Goal: Contribute content: Contribute content

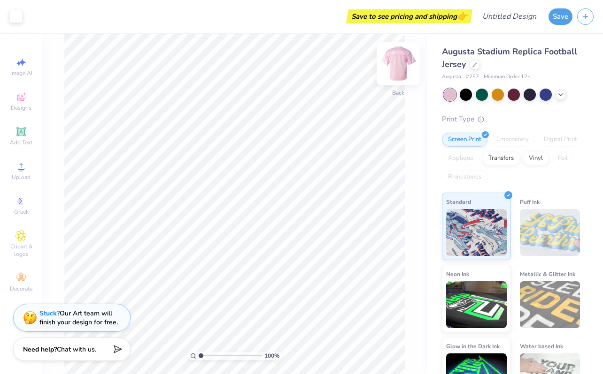
click at [392, 58] on img at bounding box center [398, 64] width 38 height 38
click at [392, 59] on img at bounding box center [398, 64] width 38 height 38
click at [396, 58] on img at bounding box center [398, 64] width 38 height 38
click at [395, 58] on img at bounding box center [398, 64] width 38 height 38
click at [395, 58] on img at bounding box center [398, 63] width 19 height 19
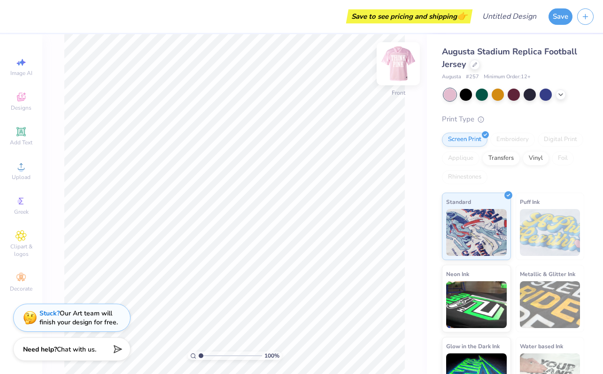
click at [398, 59] on img at bounding box center [398, 64] width 38 height 38
click at [396, 69] on img at bounding box center [398, 64] width 38 height 38
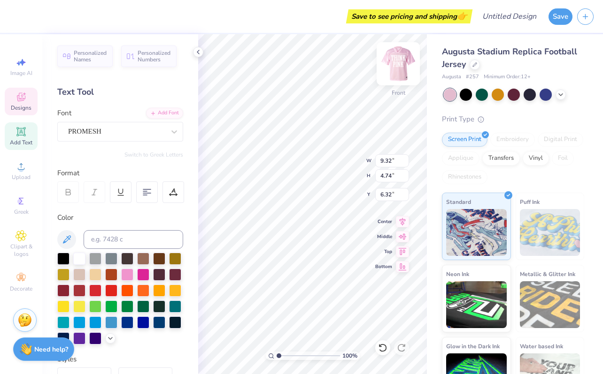
type input "6.32"
type textarea "P"
type textarea "ZETA"
click at [214, 24] on div "Save to see pricing and shipping 👉" at bounding box center [242, 16] width 456 height 33
type input "10.35"
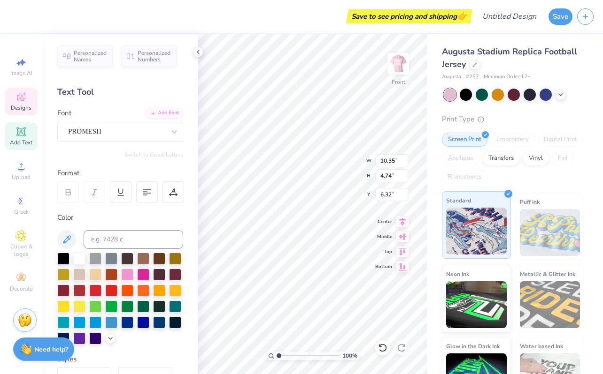
scroll to position [31, 0]
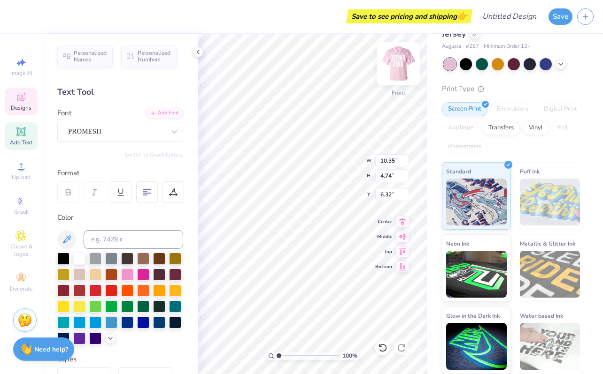
click at [391, 63] on img at bounding box center [398, 64] width 38 height 38
click at [398, 69] on img at bounding box center [398, 64] width 38 height 38
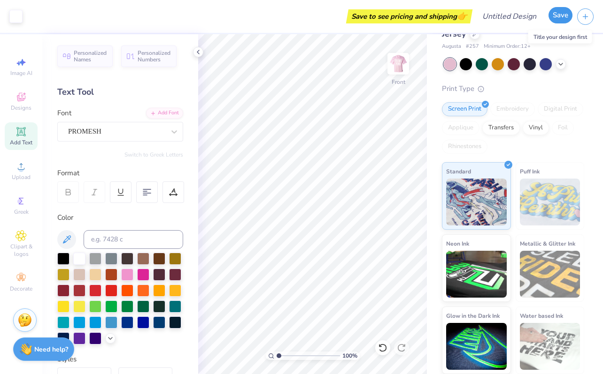
click at [556, 18] on button "Save" at bounding box center [560, 15] width 24 height 16
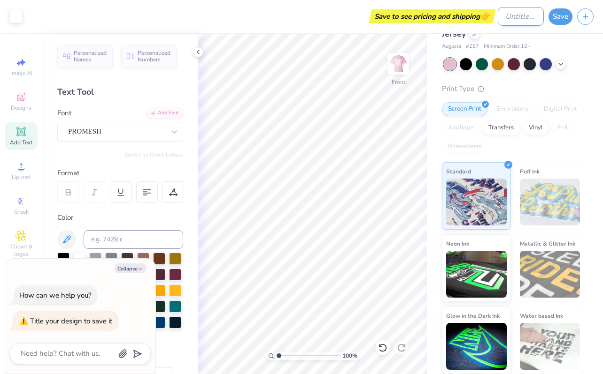
type textarea "x"
click at [518, 10] on input "Design Title" at bounding box center [520, 16] width 46 height 19
type input "Z"
type textarea "x"
type input "ZT"
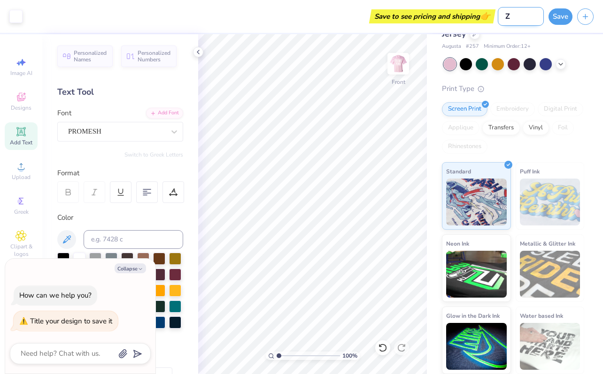
type textarea "x"
type input "ZTA"
type textarea "x"
type input "ZTA"
type textarea "x"
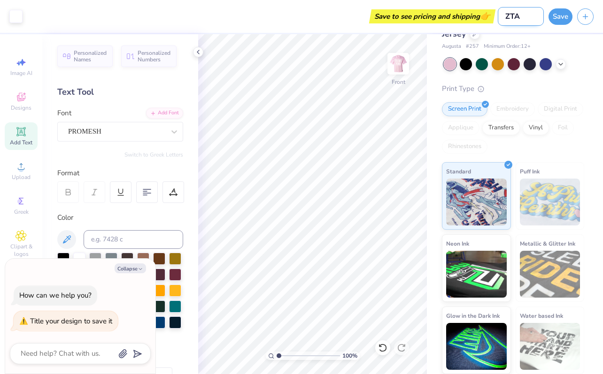
type input "ZTA J"
type textarea "x"
type input "ZTA Je"
type textarea "x"
type input "ZTA Jer"
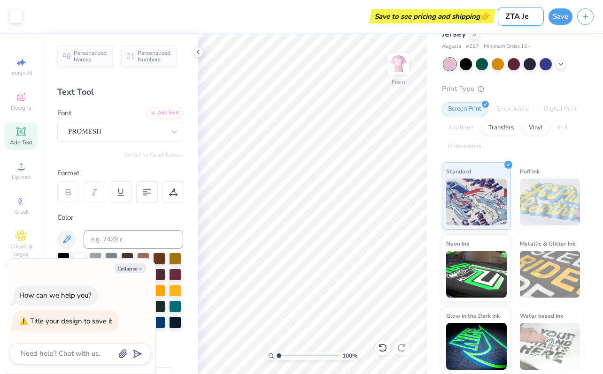
type textarea "x"
type input "ZTA Jers"
type textarea "x"
type input "ZTA Jerse"
type textarea "x"
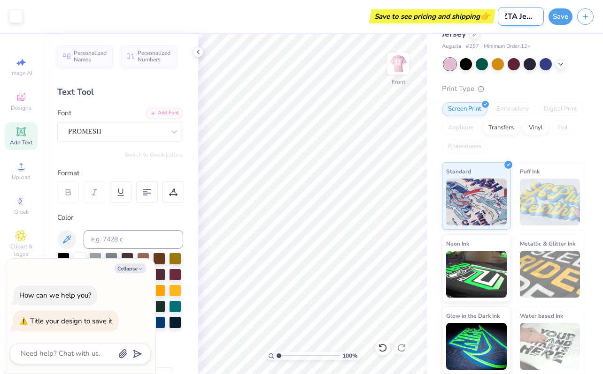
type input "ZTA Jersey"
type textarea "x"
type input "ZTA Jersey"
click at [566, 23] on div "Save" at bounding box center [560, 16] width 24 height 16
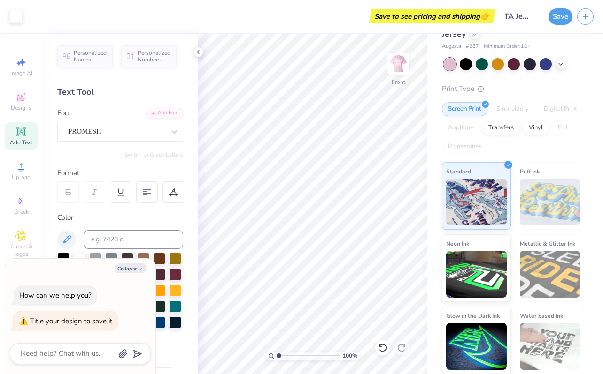
scroll to position [0, 0]
click at [560, 21] on button "Save" at bounding box center [560, 15] width 24 height 16
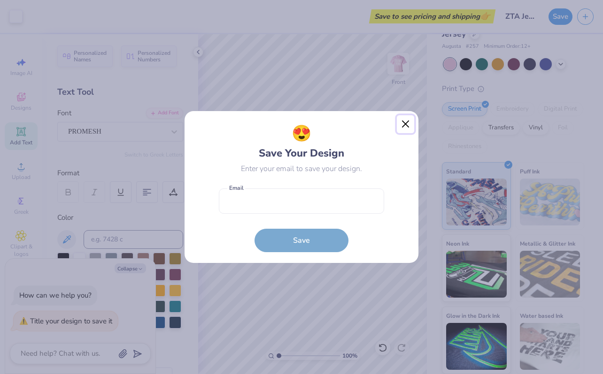
click at [409, 123] on button "Close" at bounding box center [406, 124] width 18 height 18
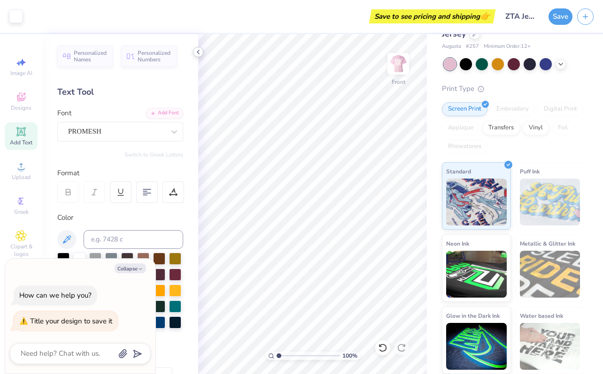
click at [195, 53] on icon at bounding box center [198, 52] width 8 height 8
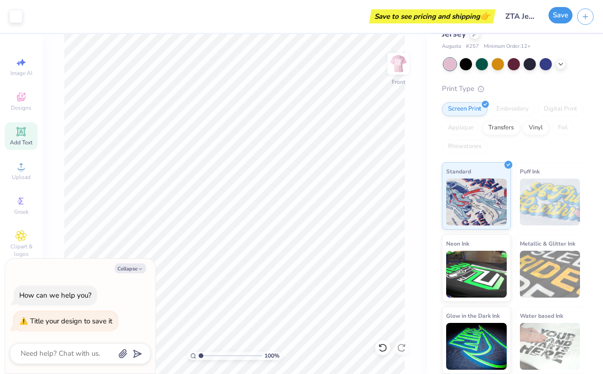
click at [564, 15] on button "Save" at bounding box center [560, 15] width 24 height 16
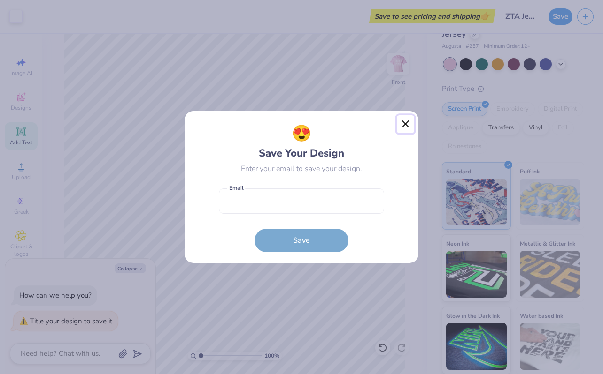
click at [409, 126] on button "Close" at bounding box center [406, 124] width 18 height 18
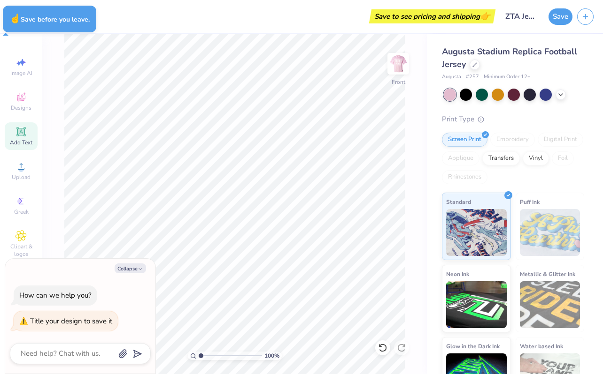
type textarea "x"
